Goal: Book appointment/travel/reservation

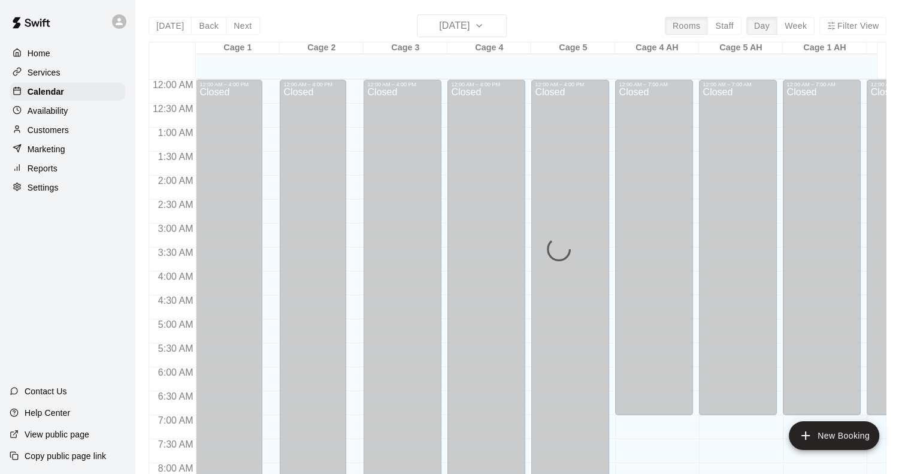
scroll to position [650, 0]
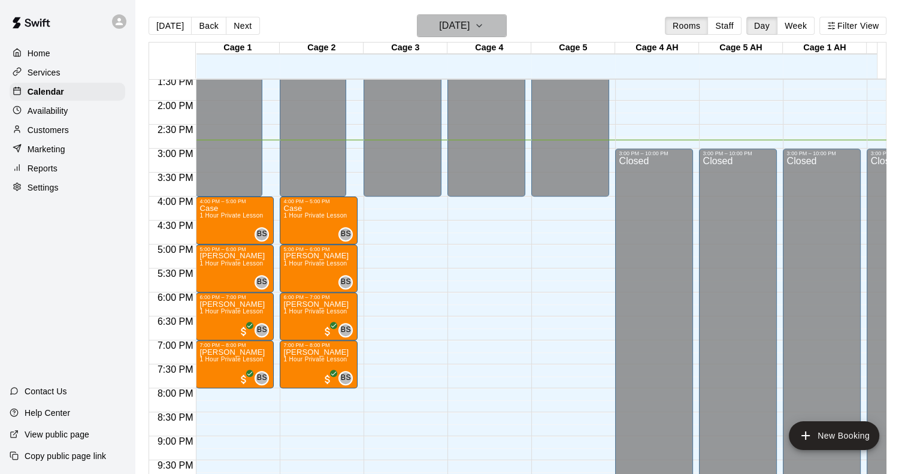
click at [464, 19] on h6 "[DATE]" at bounding box center [454, 25] width 31 height 17
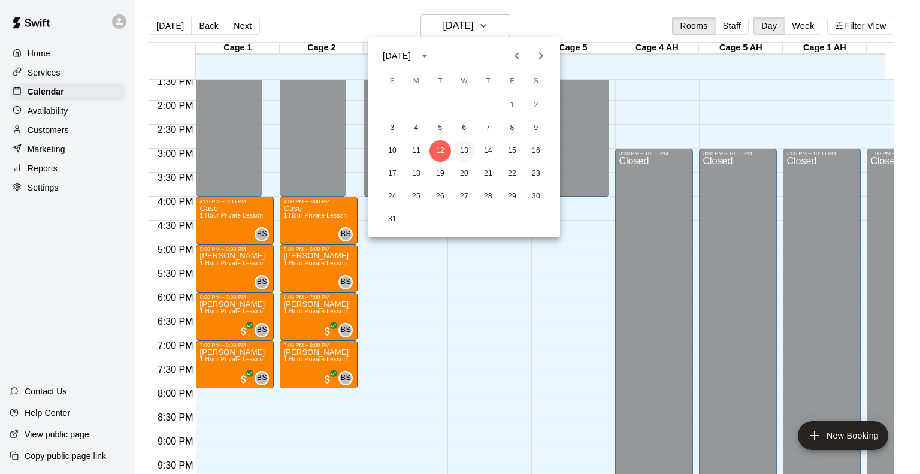
click at [464, 147] on button "13" at bounding box center [465, 151] width 22 height 22
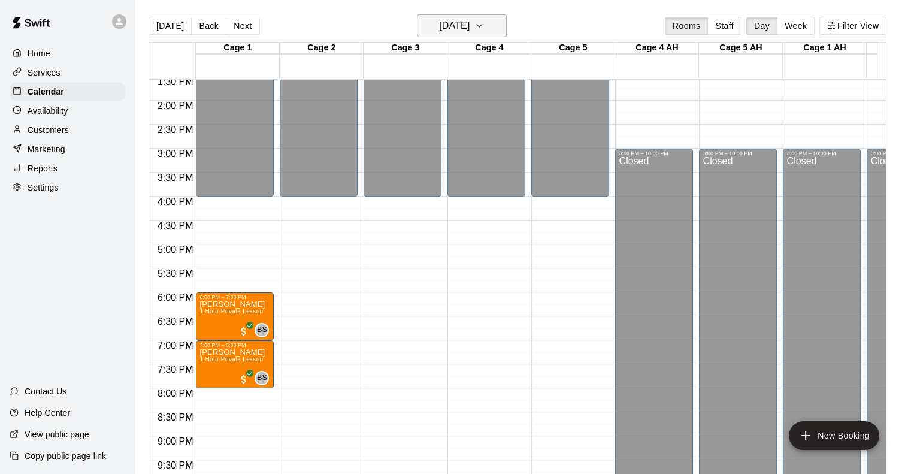
click at [470, 27] on h6 "[DATE]" at bounding box center [454, 25] width 31 height 17
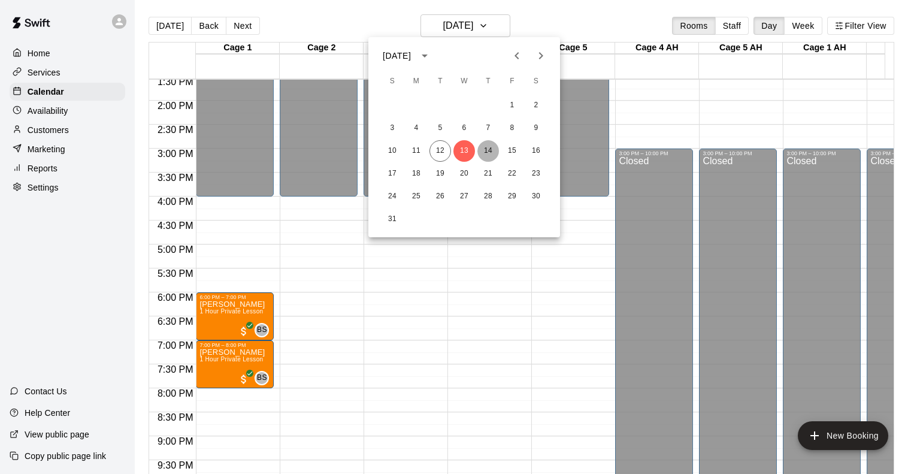
click at [482, 147] on button "14" at bounding box center [488, 151] width 22 height 22
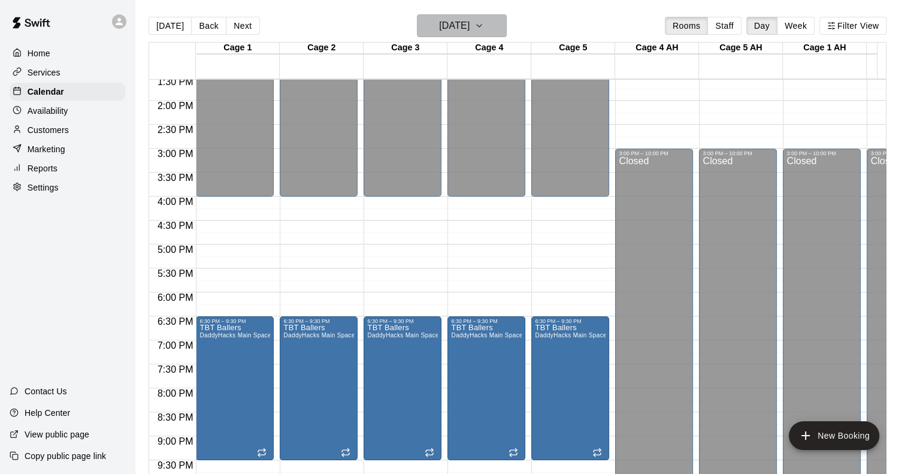
click at [467, 33] on h6 "[DATE]" at bounding box center [454, 25] width 31 height 17
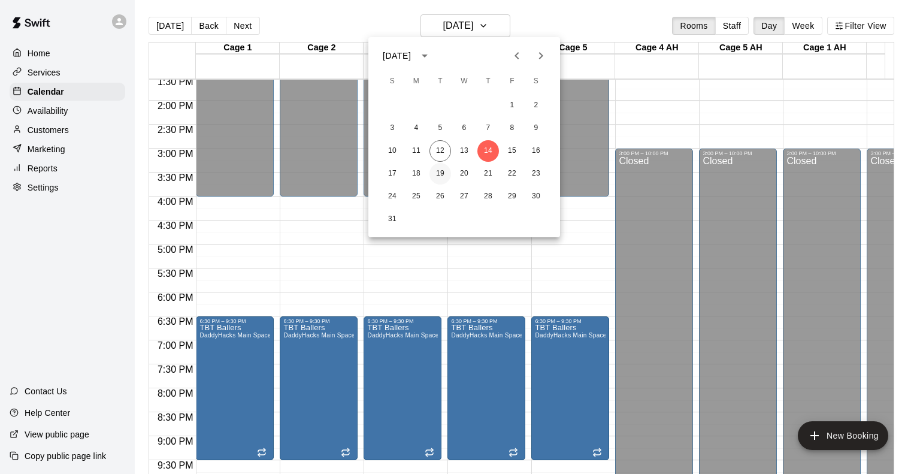
click at [446, 172] on button "19" at bounding box center [441, 174] width 22 height 22
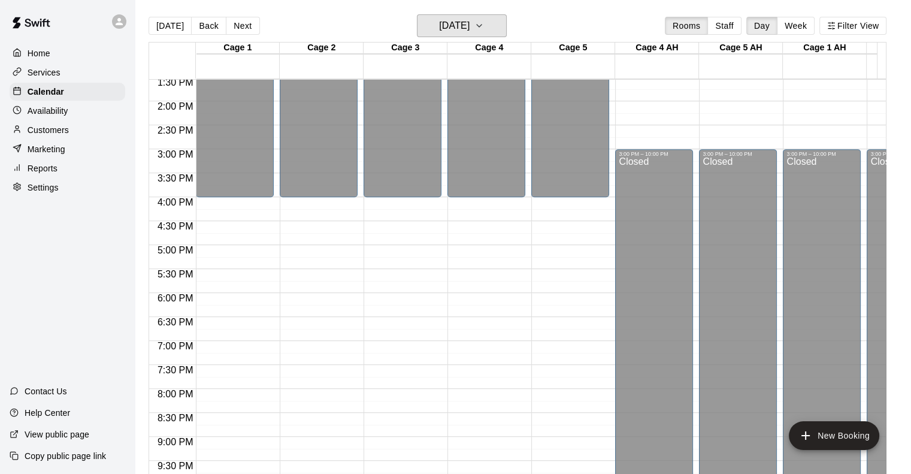
scroll to position [631, 0]
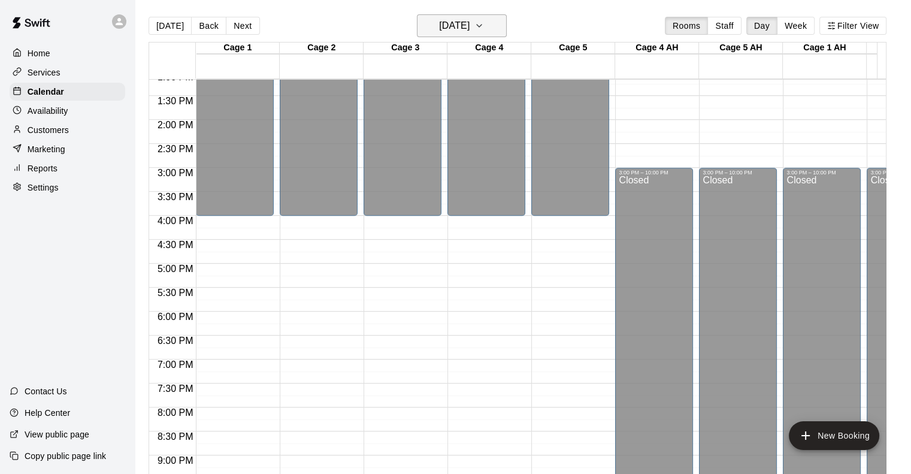
click at [470, 22] on h6 "[DATE]" at bounding box center [454, 25] width 31 height 17
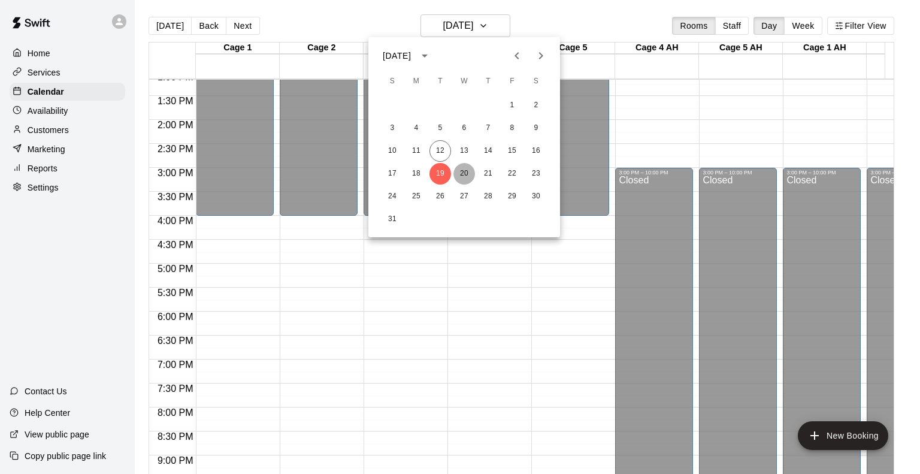
click at [464, 170] on button "20" at bounding box center [465, 174] width 22 height 22
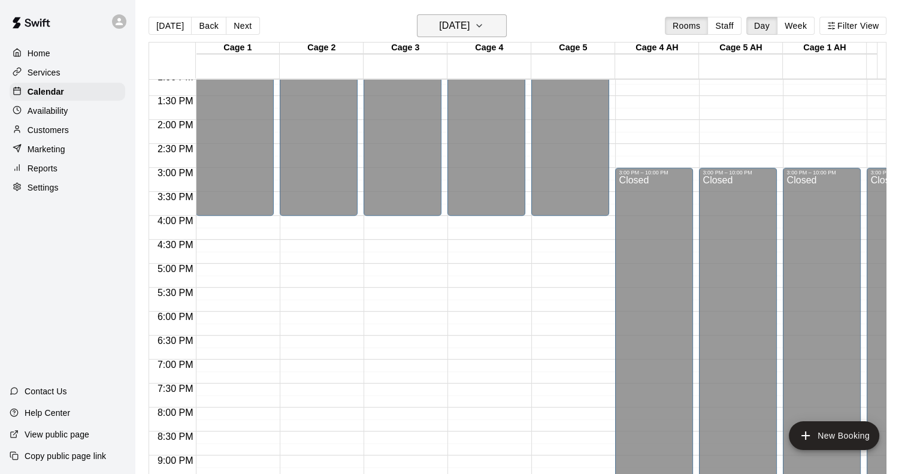
click at [484, 26] on icon "button" at bounding box center [479, 26] width 10 height 14
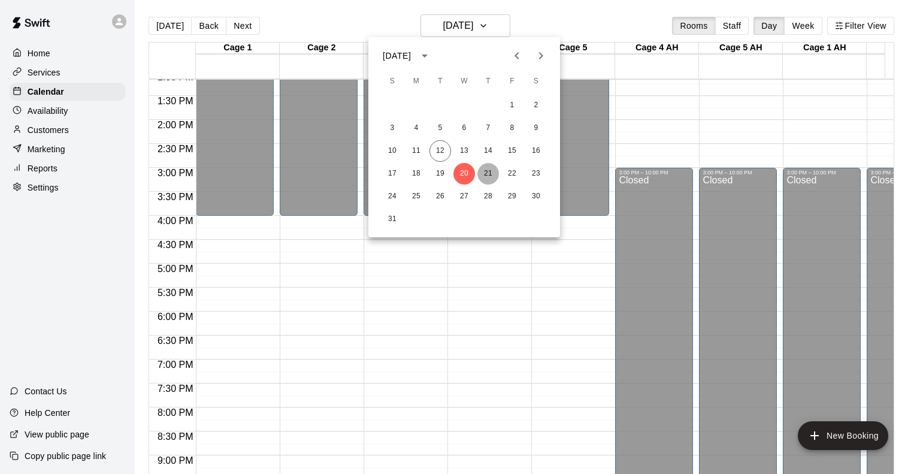
click at [486, 170] on button "21" at bounding box center [488, 174] width 22 height 22
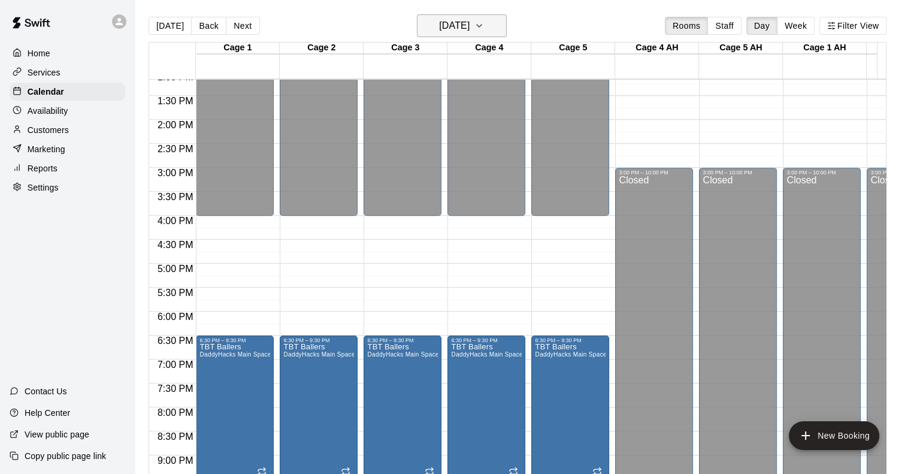
click at [484, 22] on icon "button" at bounding box center [479, 26] width 10 height 14
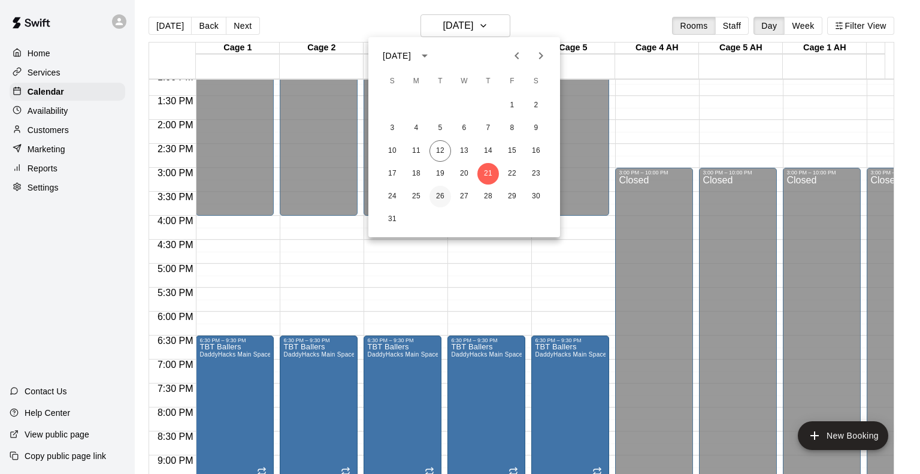
click at [432, 196] on button "26" at bounding box center [441, 197] width 22 height 22
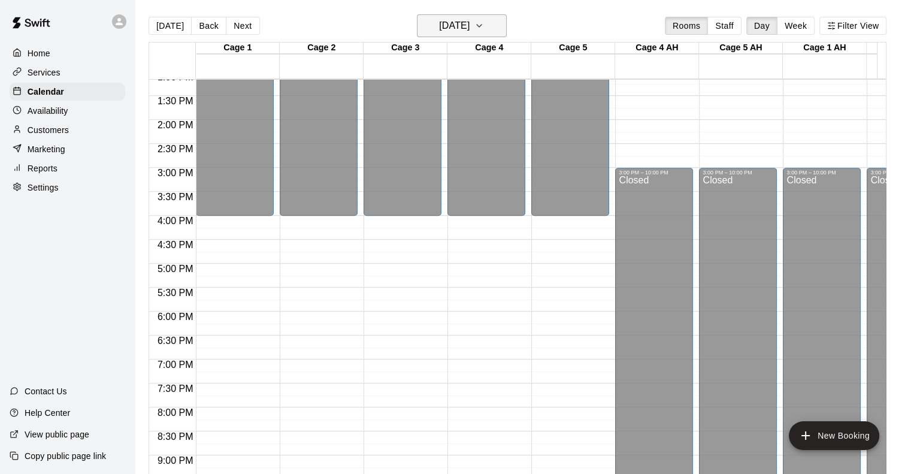
click at [496, 35] on button "[DATE]" at bounding box center [462, 25] width 90 height 23
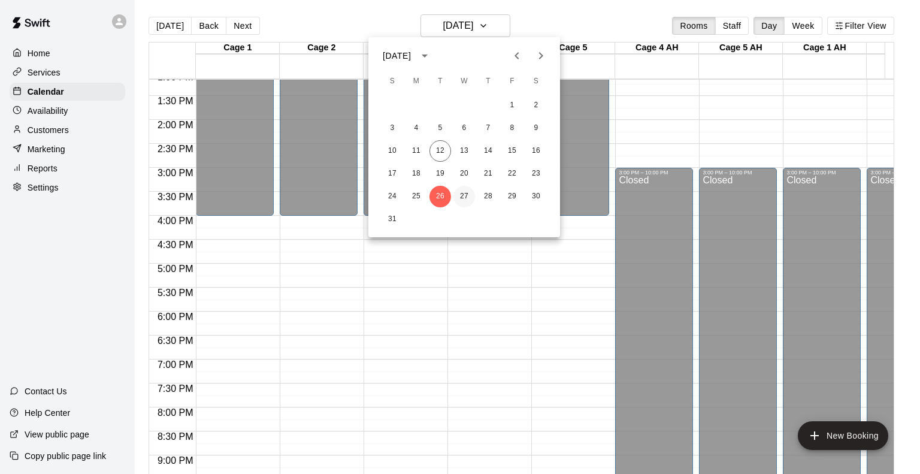
click at [460, 203] on button "27" at bounding box center [465, 197] width 22 height 22
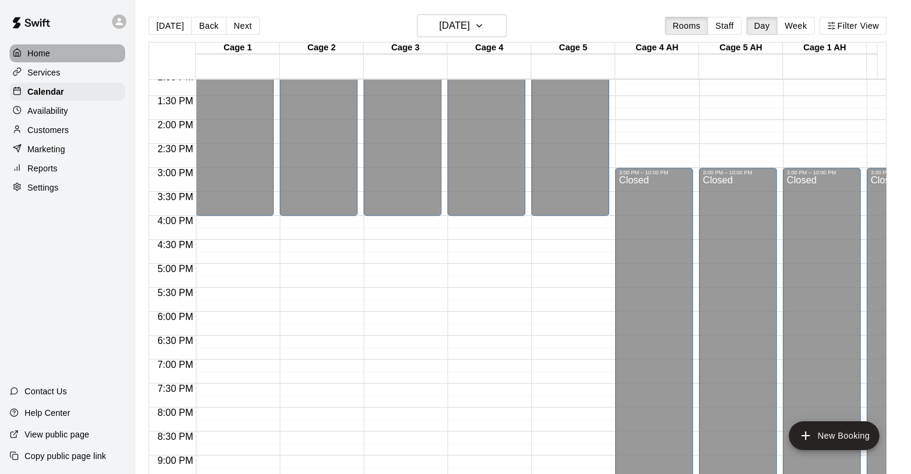
click at [42, 61] on div "Home" at bounding box center [68, 53] width 116 height 18
